Goal: Navigation & Orientation: Find specific page/section

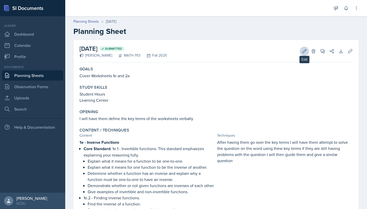
click at [304, 49] on icon at bounding box center [304, 51] width 5 height 5
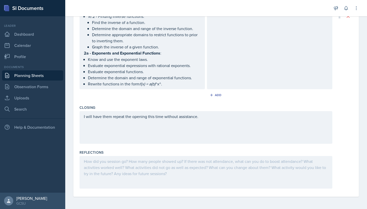
scroll to position [251, 0]
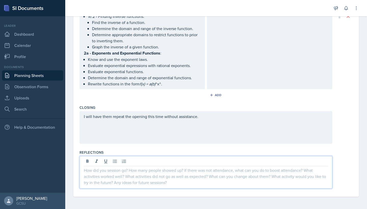
click at [159, 164] on div at bounding box center [206, 172] width 253 height 33
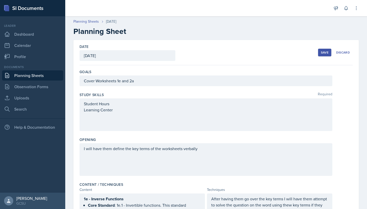
scroll to position [0, 0]
click at [320, 57] on div "Save Discard" at bounding box center [335, 53] width 35 height 12
click at [321, 54] on button "Save" at bounding box center [324, 53] width 13 height 8
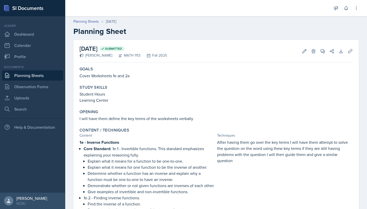
click at [42, 74] on link "Planning Sheets" at bounding box center [32, 75] width 61 height 10
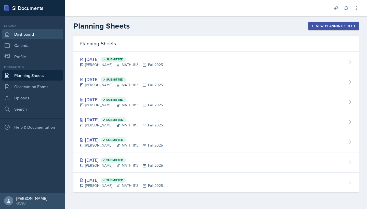
click at [30, 36] on link "Dashboard" at bounding box center [32, 34] width 61 height 10
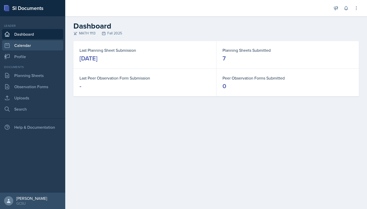
click at [28, 41] on link "Calendar" at bounding box center [32, 45] width 61 height 10
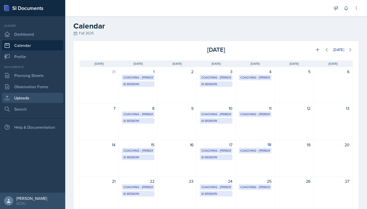
click at [12, 103] on link "Uploads" at bounding box center [32, 98] width 61 height 10
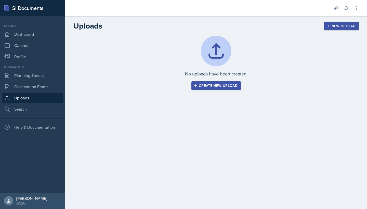
click at [207, 88] on button "Create new upload" at bounding box center [217, 85] width 50 height 9
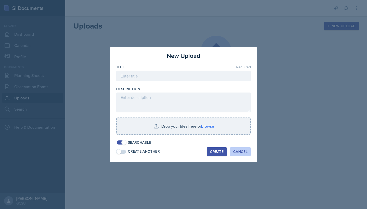
click at [244, 153] on div "Cancel" at bounding box center [241, 152] width 14 height 4
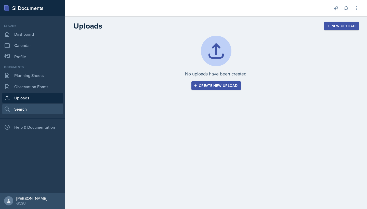
click at [22, 107] on link "Search" at bounding box center [32, 109] width 61 height 10
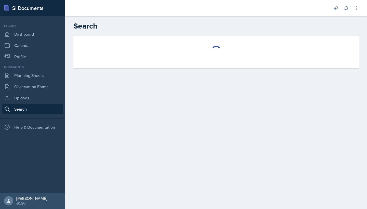
select select "all"
select select "1"
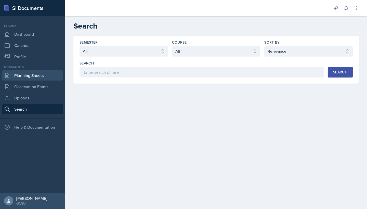
click at [28, 76] on link "Planning Sheets" at bounding box center [32, 75] width 61 height 10
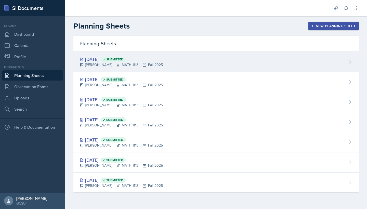
click at [136, 68] on div "[DATE] Submitted Eni Bashua MATH 1113 Fall 2025" at bounding box center [216, 62] width 286 height 20
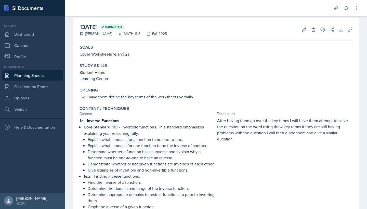
scroll to position [21, 0]
